Goal: Task Accomplishment & Management: Use online tool/utility

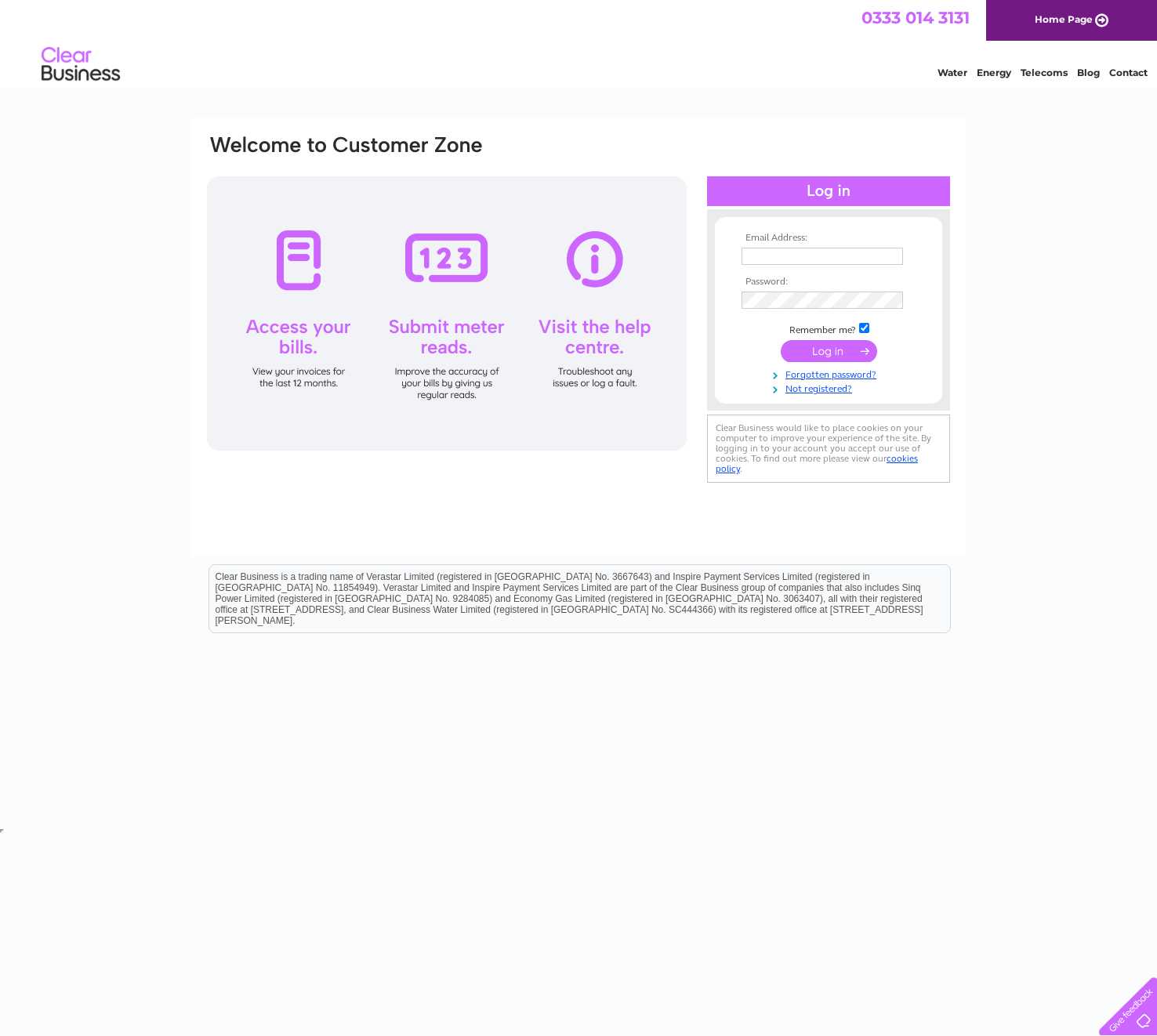
type input "qian.li@omniearth.co.uk"
click at [818, 348] on input "submit" at bounding box center [828, 351] width 97 height 22
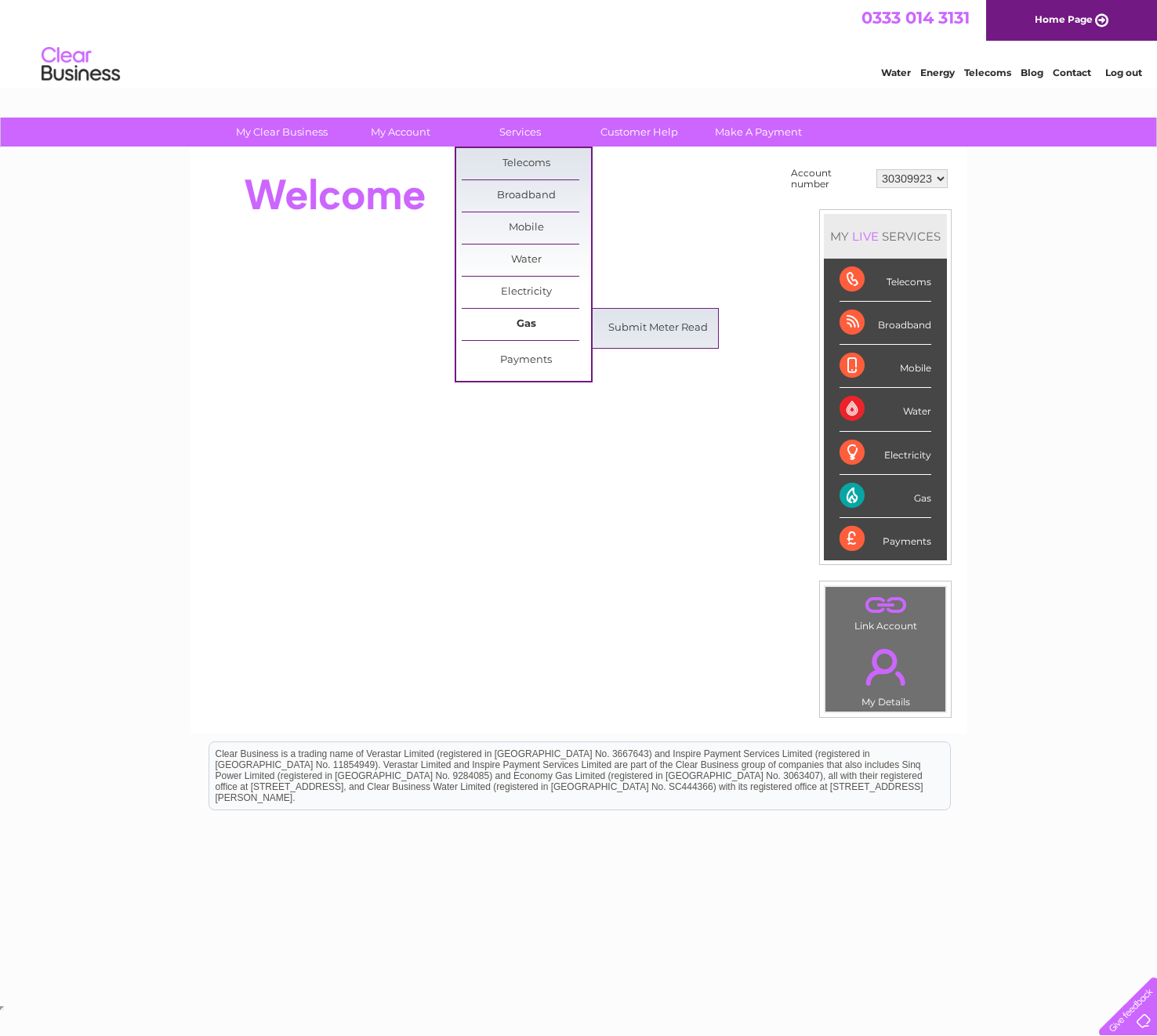
click at [536, 318] on link "Gas" at bounding box center [526, 325] width 129 height 31
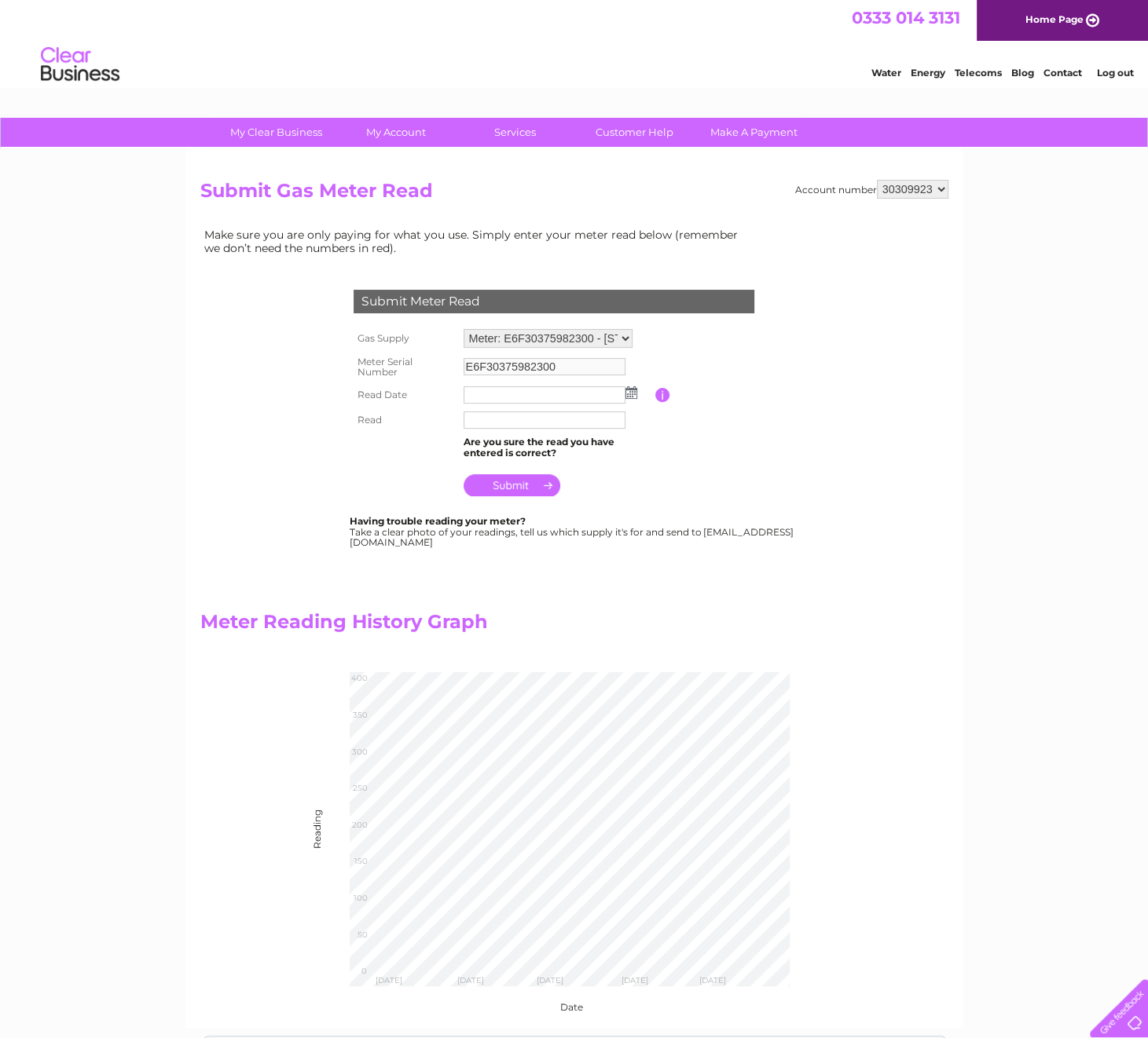
click at [887, 180] on select "30309923" at bounding box center [912, 189] width 72 height 19
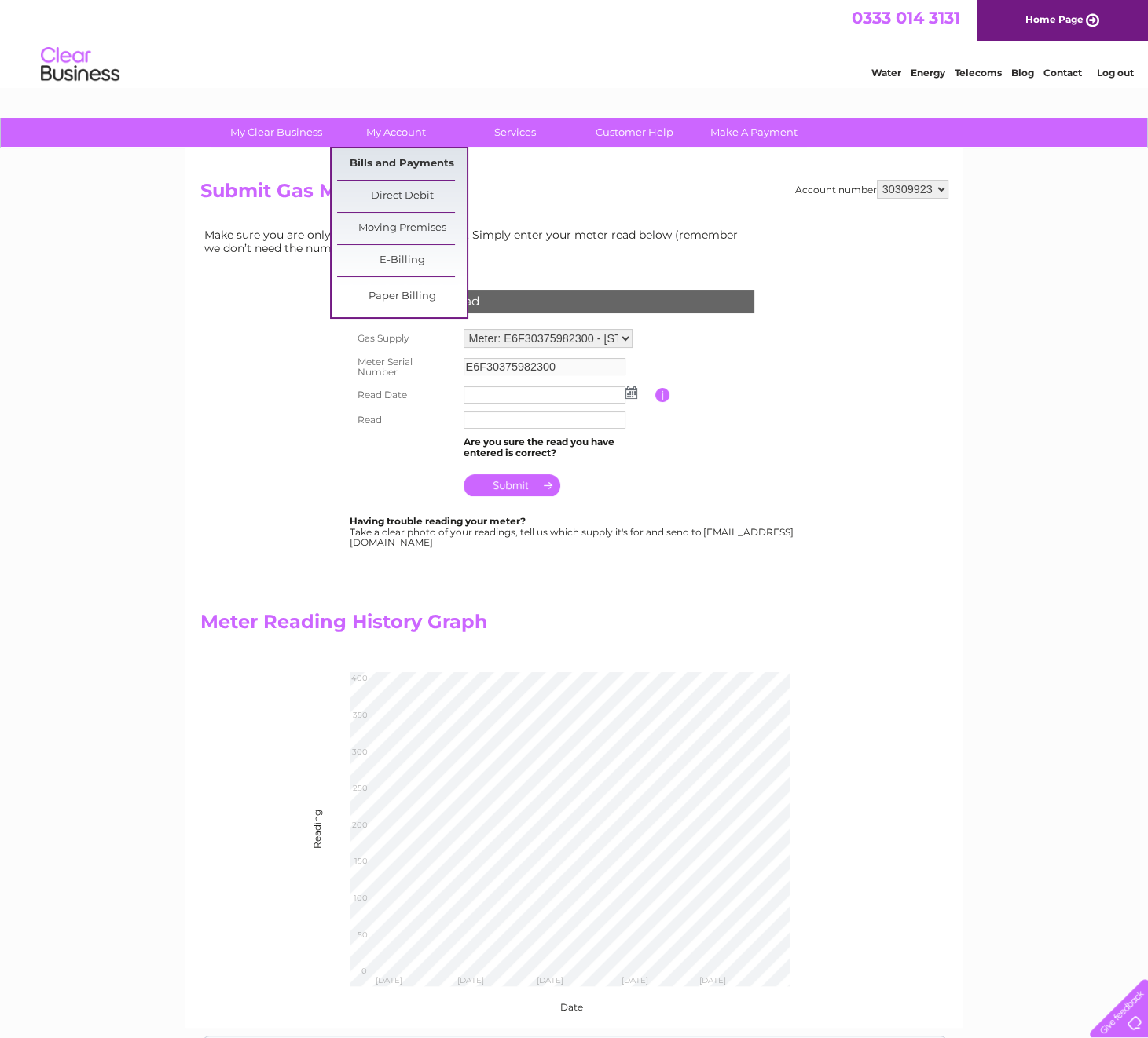
click at [434, 166] on link "Bills and Payments" at bounding box center [401, 164] width 129 height 32
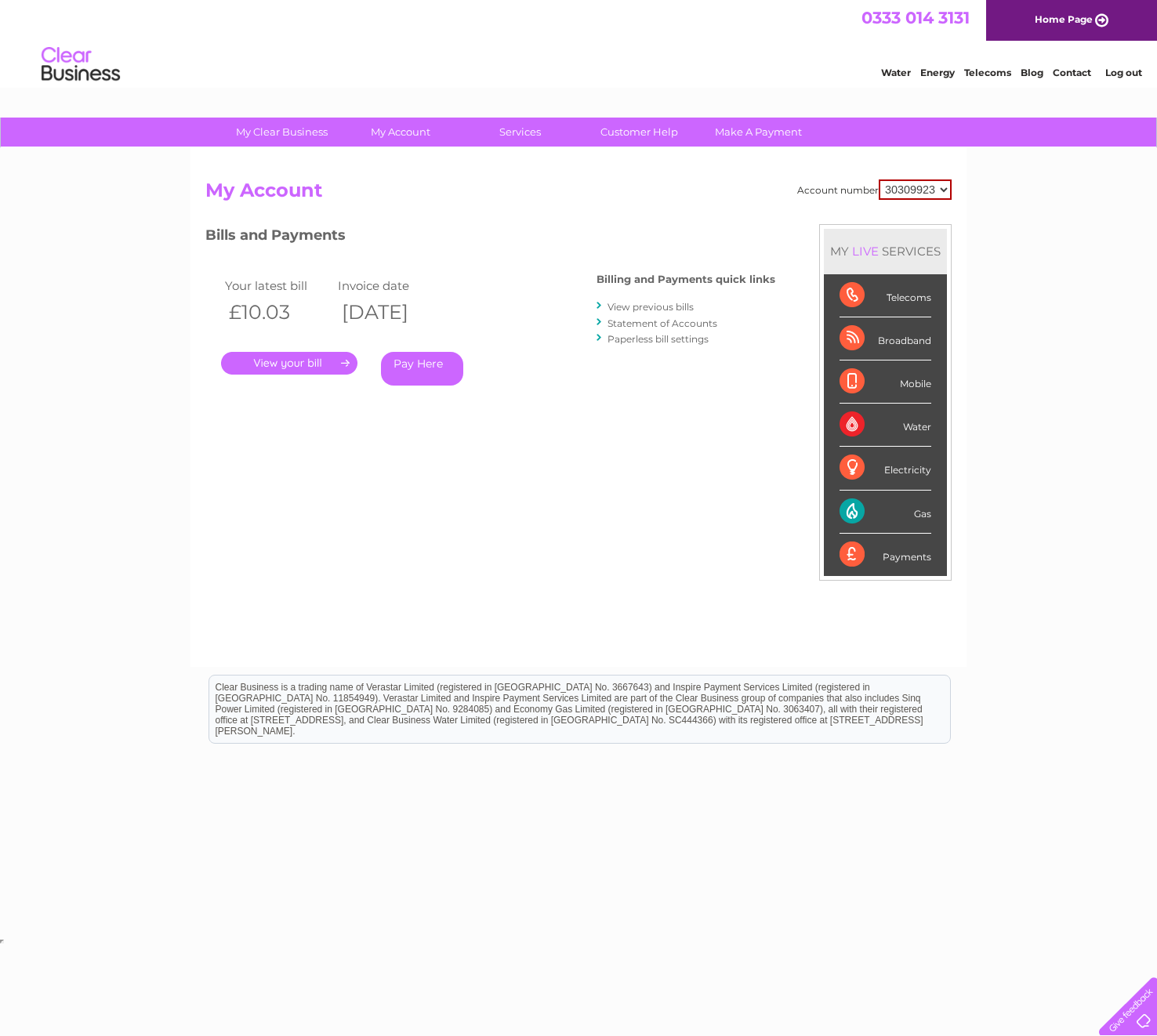
click at [304, 361] on link "." at bounding box center [289, 363] width 136 height 23
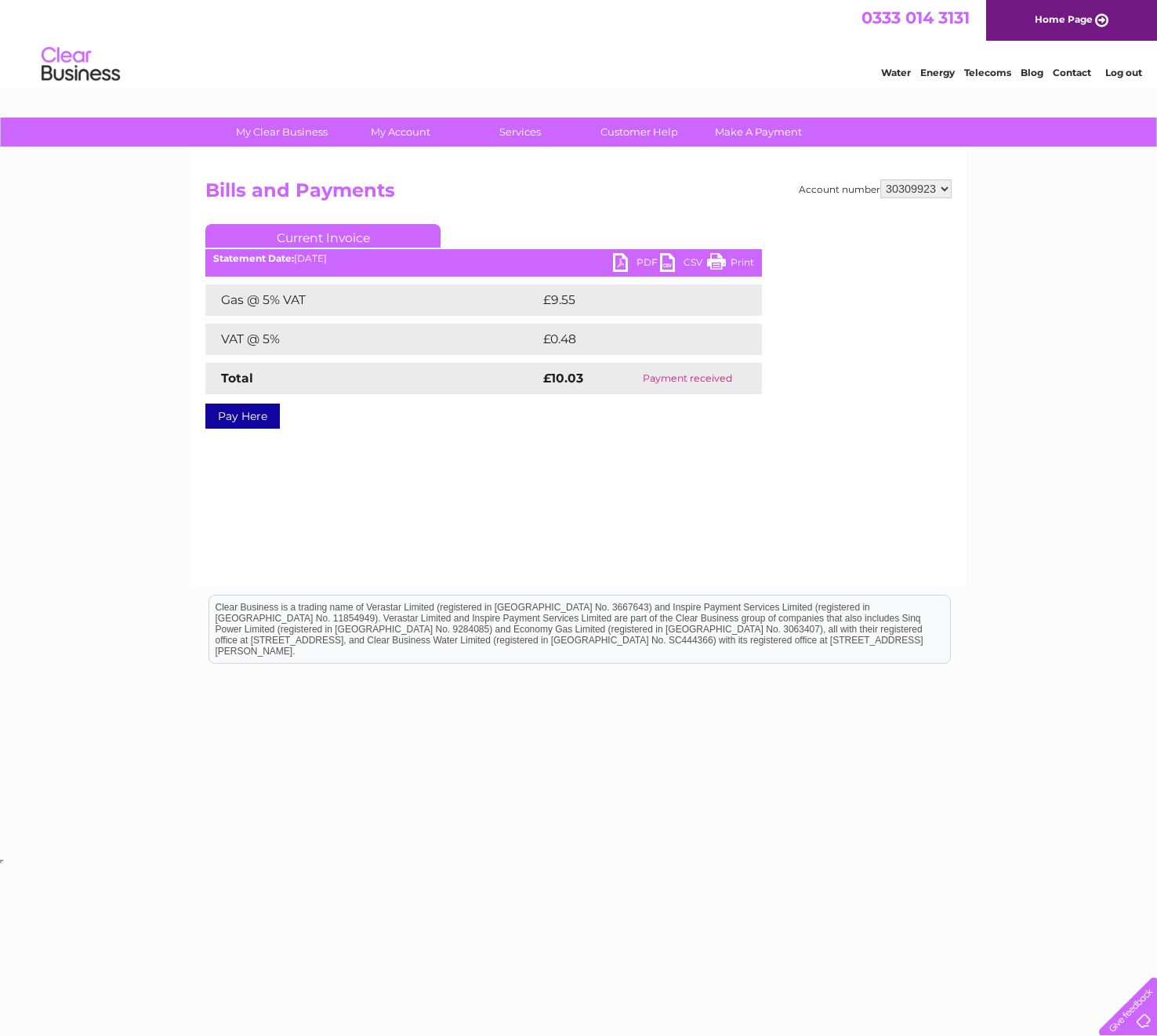
click at [618, 265] on link "PDF" at bounding box center [636, 264] width 47 height 23
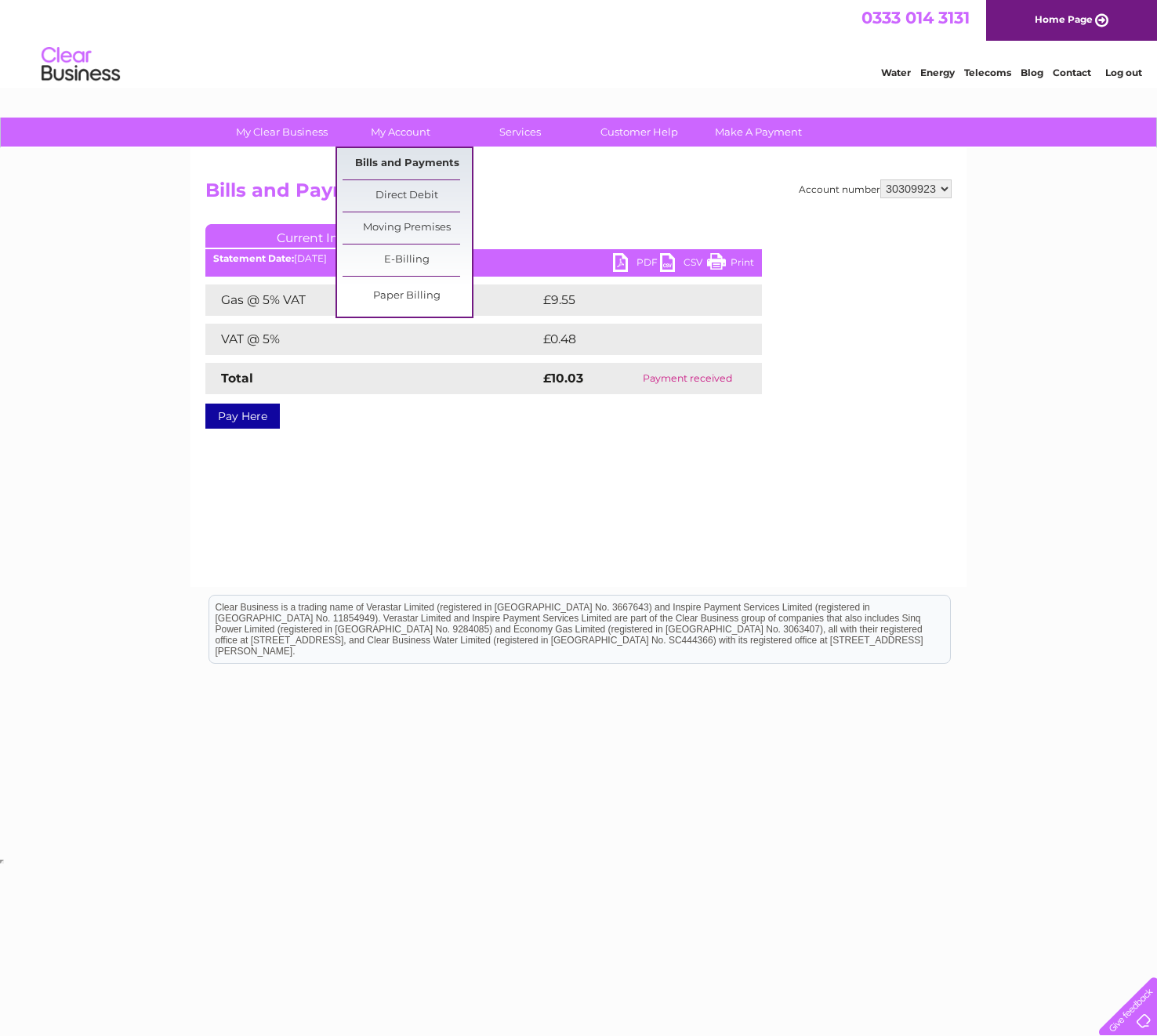
click at [401, 162] on link "Bills and Payments" at bounding box center [407, 164] width 129 height 31
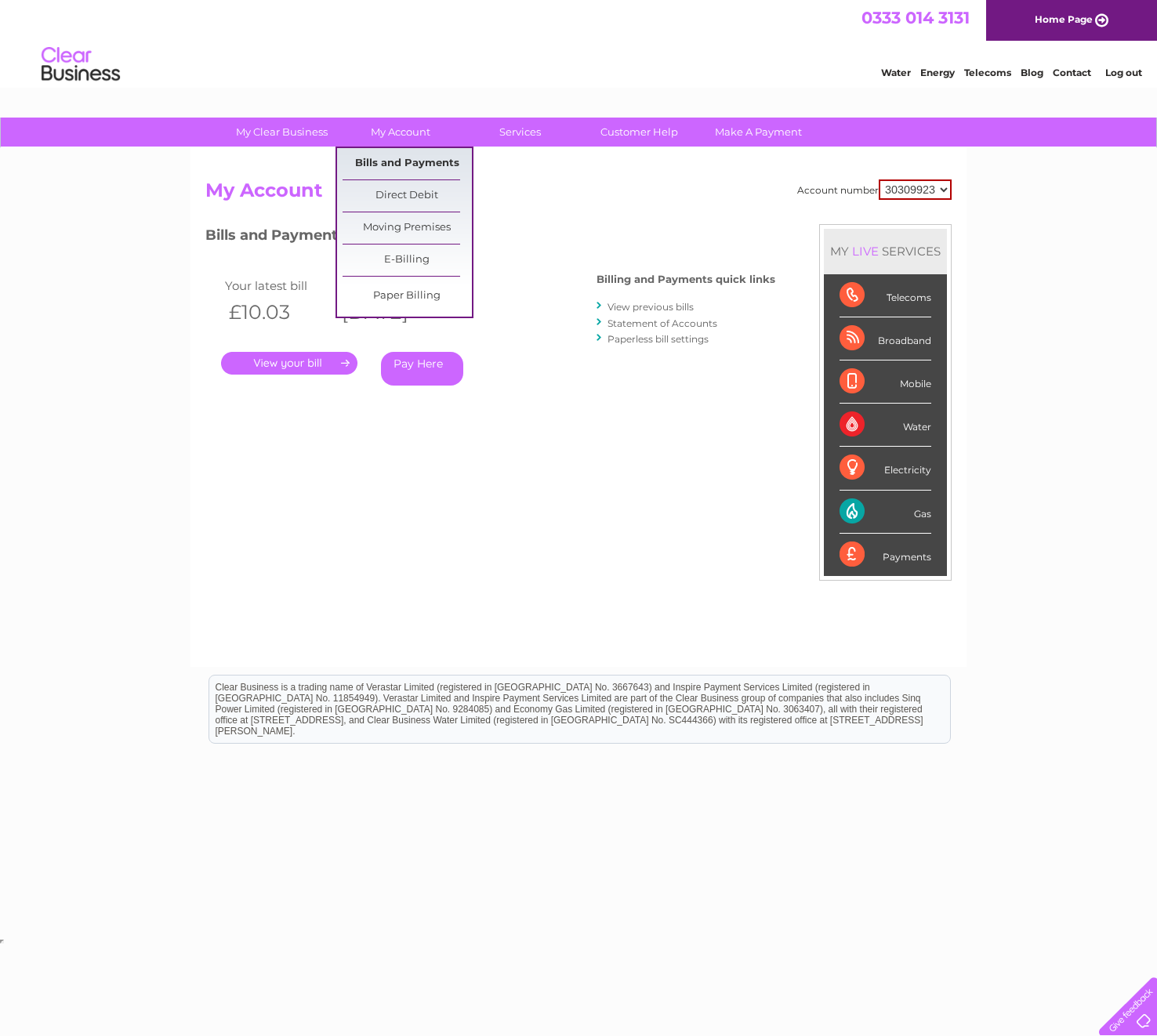
click at [426, 163] on link "Bills and Payments" at bounding box center [407, 164] width 129 height 31
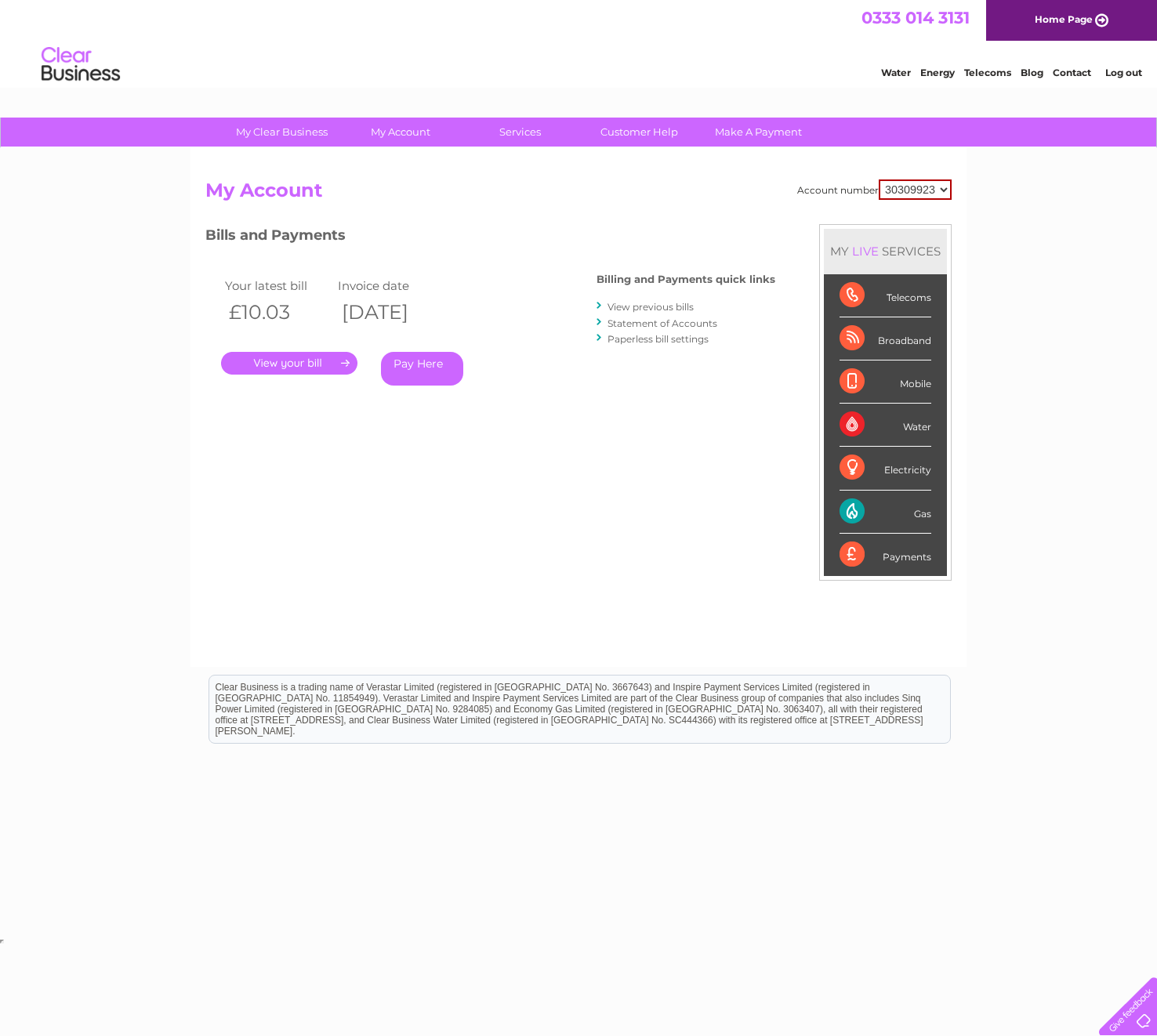
click at [289, 362] on link "." at bounding box center [289, 363] width 136 height 23
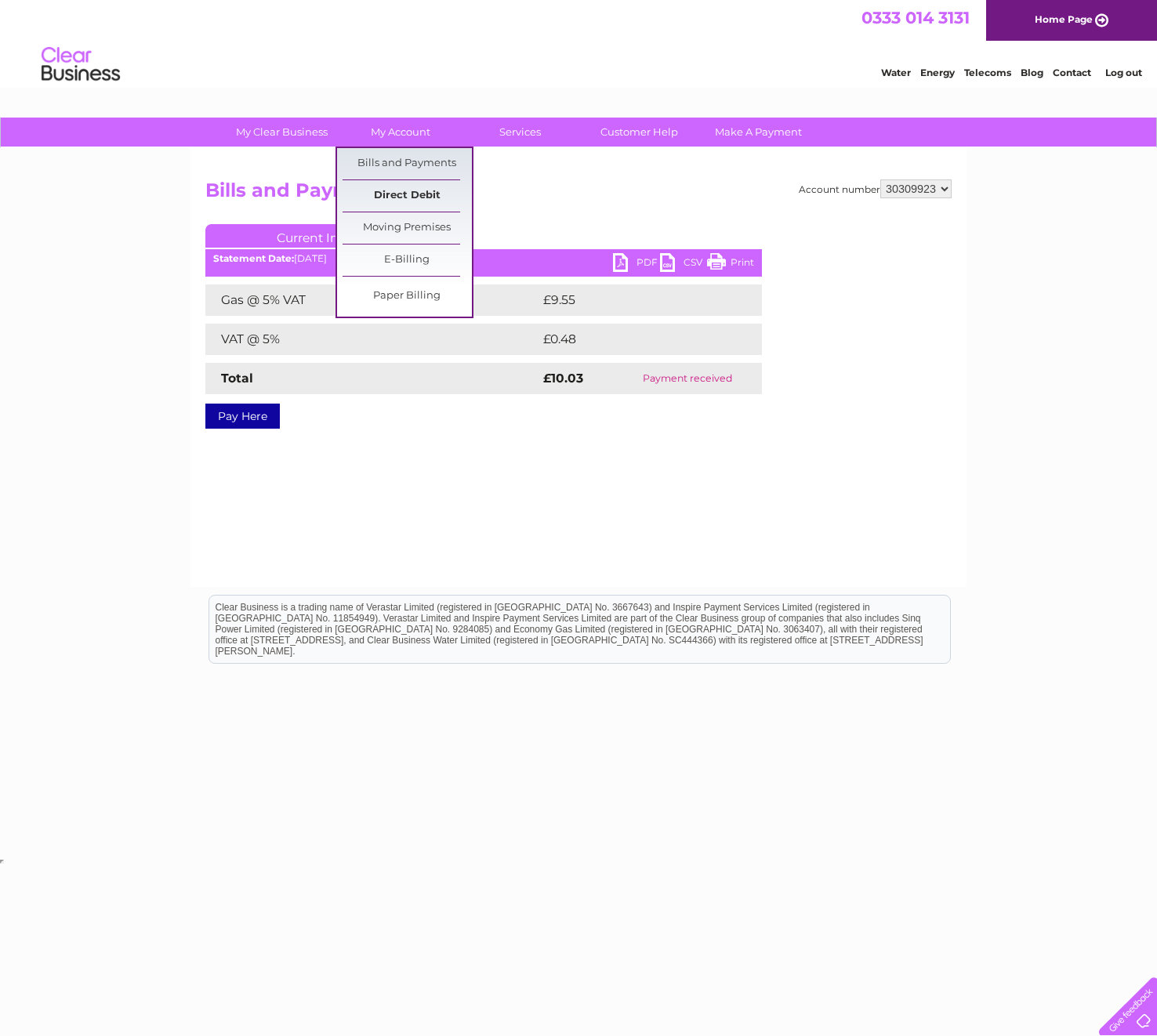
click at [410, 194] on link "Direct Debit" at bounding box center [407, 196] width 129 height 31
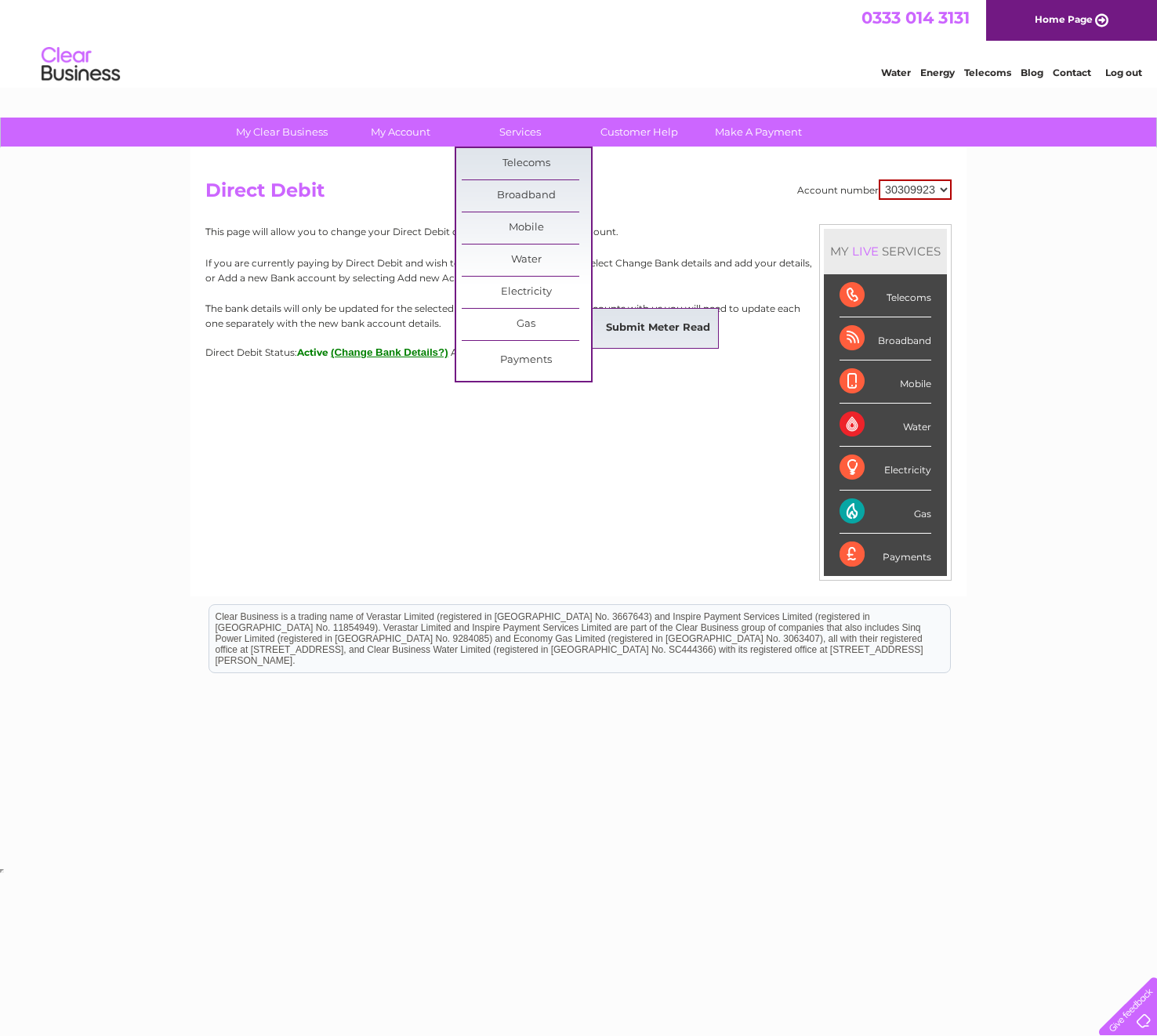
click at [613, 325] on link "Submit Meter Read" at bounding box center [658, 329] width 129 height 31
